Goal: Information Seeking & Learning: Check status

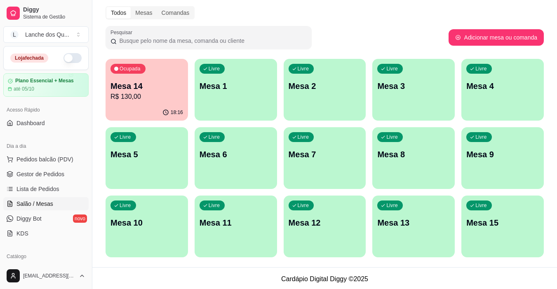
scroll to position [32, 0]
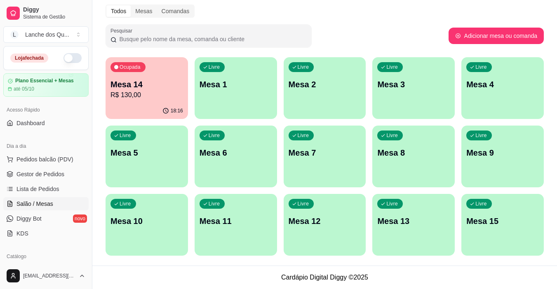
click at [36, 203] on span "Salão / Mesas" at bounding box center [34, 204] width 37 height 8
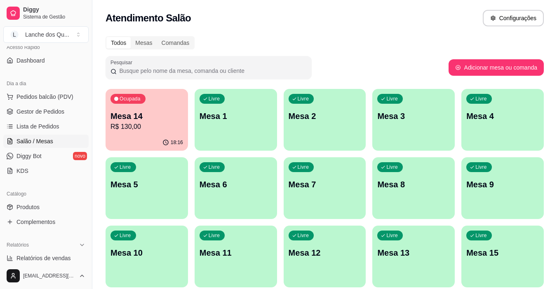
scroll to position [124, 0]
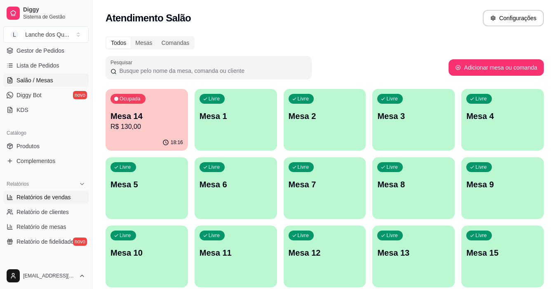
click at [42, 198] on span "Relatórios de vendas" at bounding box center [43, 197] width 54 height 8
select select "ALL"
select select "0"
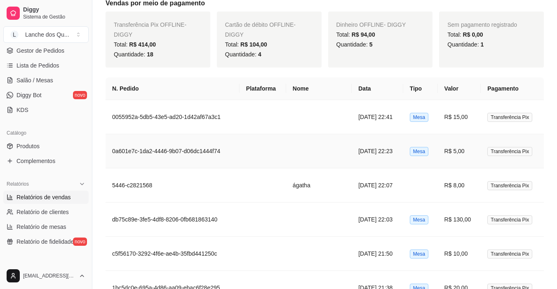
scroll to position [371, 0]
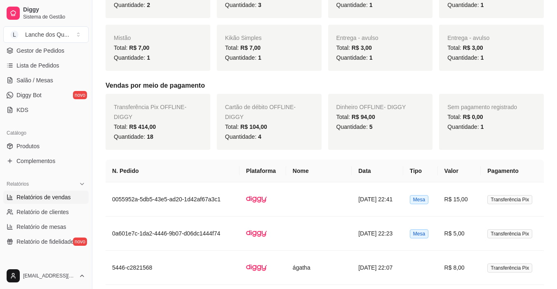
click at [377, 112] on div "Total: R$ 94,00" at bounding box center [380, 117] width 88 height 10
click at [406, 124] on div "Quantidade: 5" at bounding box center [380, 127] width 88 height 10
